Goal: Task Accomplishment & Management: Use online tool/utility

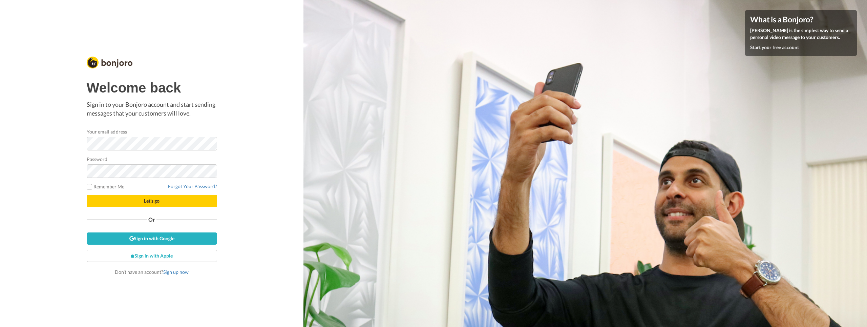
click at [101, 189] on label "Remember Me" at bounding box center [106, 186] width 38 height 7
click at [184, 235] on link "Sign in with Google" at bounding box center [152, 238] width 130 height 12
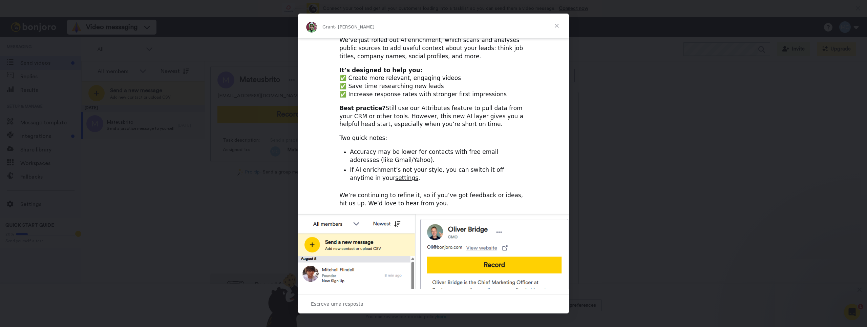
scroll to position [35, 0]
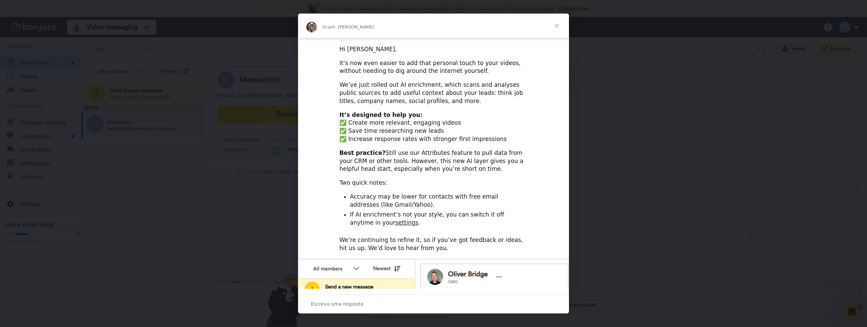
click at [555, 26] on span "Fechar" at bounding box center [557, 26] width 24 height 24
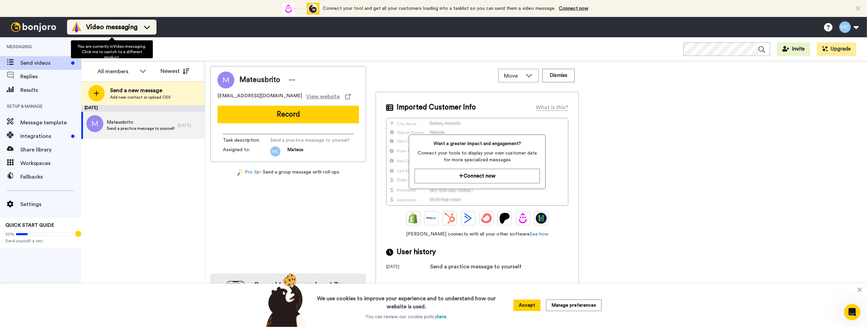
click at [153, 24] on li "Video messaging" at bounding box center [111, 27] width 89 height 15
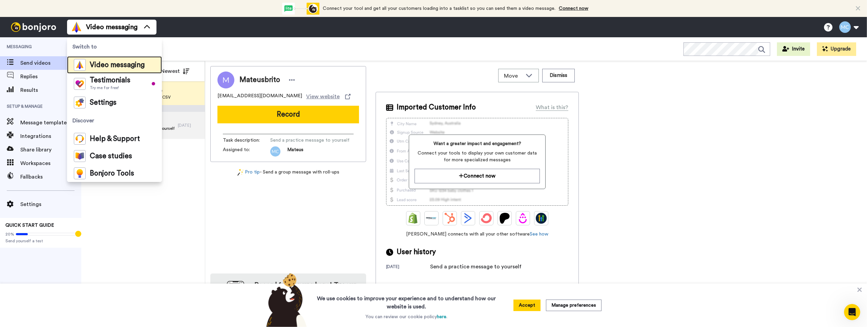
click at [127, 65] on span "Video messaging" at bounding box center [117, 65] width 55 height 7
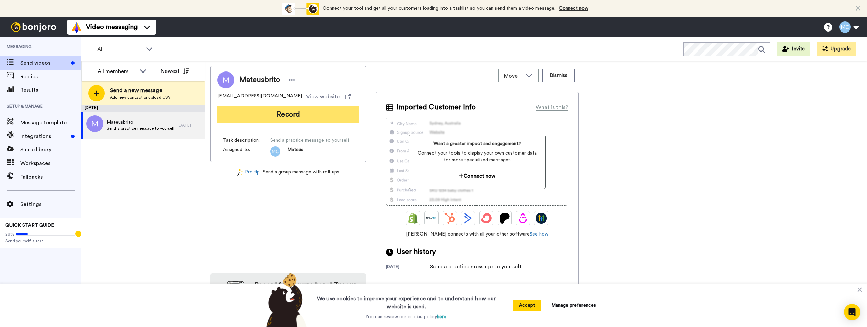
click at [304, 113] on button "Record" at bounding box center [288, 115] width 142 height 18
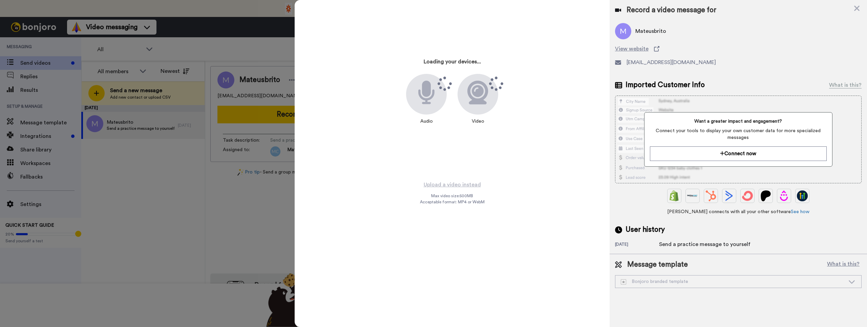
click at [228, 189] on div at bounding box center [433, 163] width 867 height 327
click at [858, 7] on icon at bounding box center [856, 8] width 5 height 5
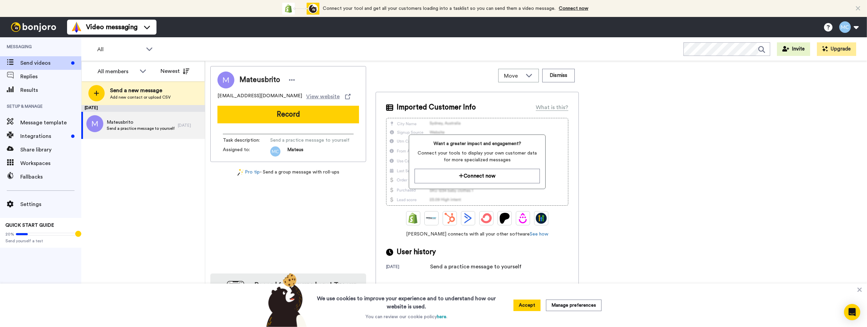
drag, startPoint x: 860, startPoint y: 290, endPoint x: 831, endPoint y: 290, distance: 28.5
click at [860, 290] on icon at bounding box center [860, 290] width 4 height 4
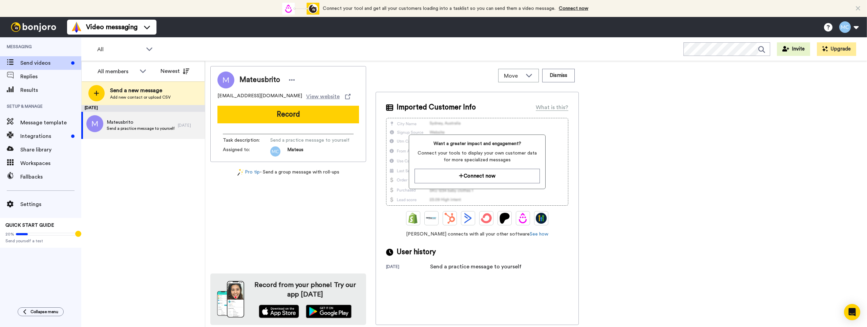
click at [282, 138] on span "Send a practice message to yourself" at bounding box center [309, 140] width 79 height 7
click at [33, 153] on span "Share library" at bounding box center [50, 150] width 61 height 8
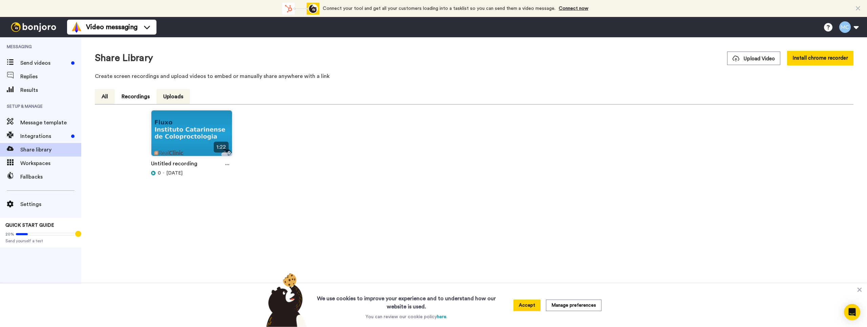
click at [170, 96] on button "Uploads" at bounding box center [174, 96] width 34 height 15
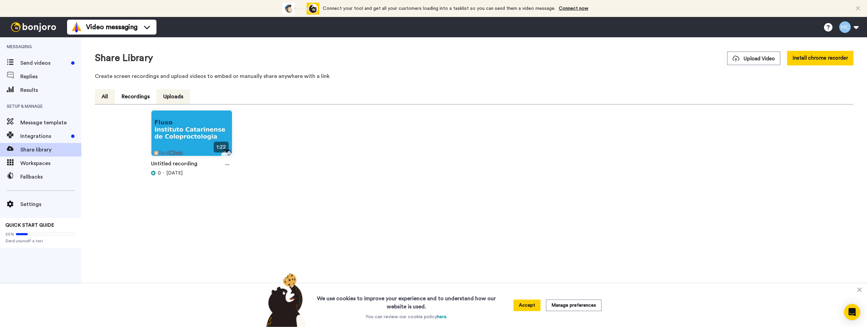
click at [107, 98] on button "All" at bounding box center [105, 96] width 20 height 15
click at [144, 100] on button "Recordings" at bounding box center [136, 96] width 42 height 15
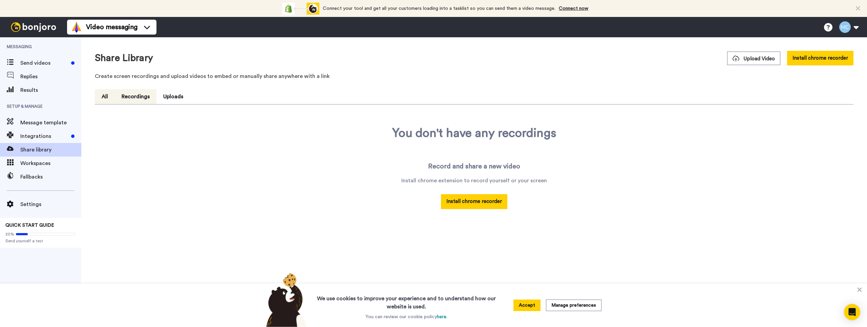
click at [104, 95] on button "All" at bounding box center [105, 96] width 20 height 15
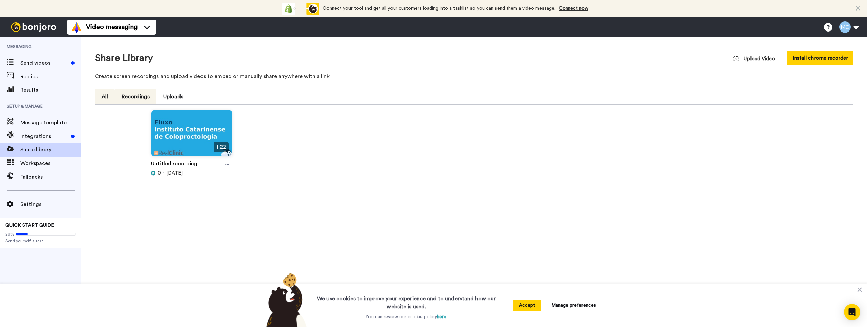
click at [132, 90] on button "Recordings" at bounding box center [136, 96] width 42 height 15
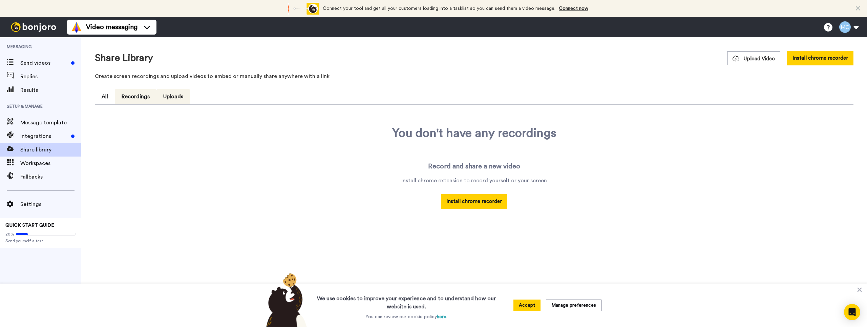
click at [160, 92] on button "Uploads" at bounding box center [174, 96] width 34 height 15
